Goal: Navigation & Orientation: Find specific page/section

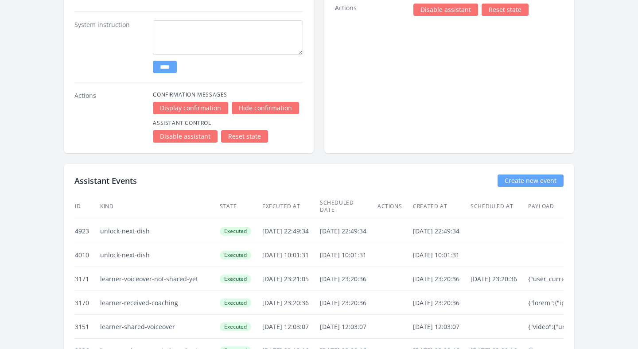
scroll to position [1553, 0]
